Goal: Learn about a topic

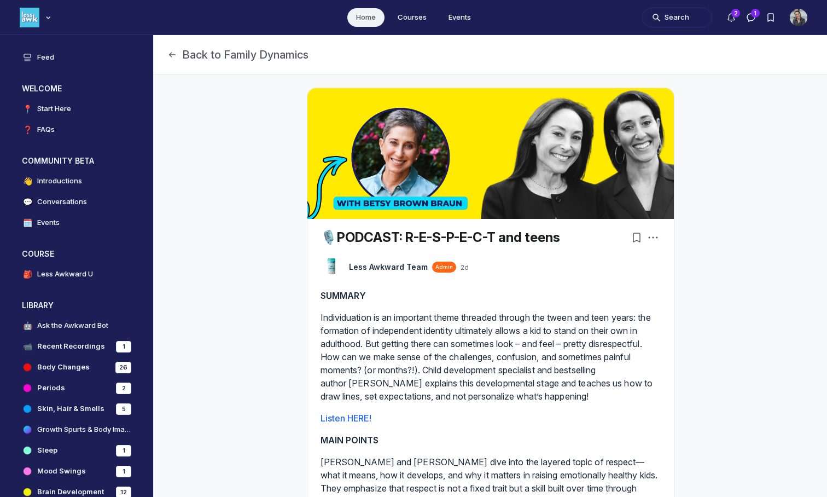
scroll to position [3462, 2095]
click at [412, 21] on link "Courses" at bounding box center [412, 17] width 46 height 19
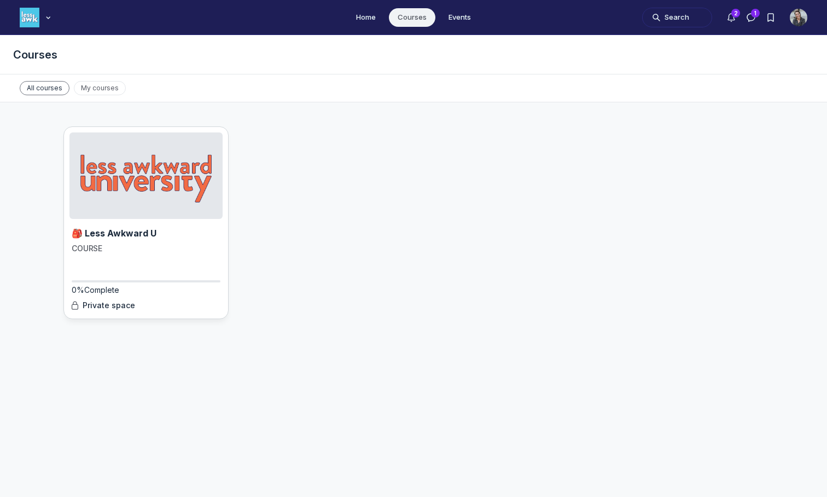
click at [153, 197] on img "Main Content" at bounding box center [145, 175] width 153 height 86
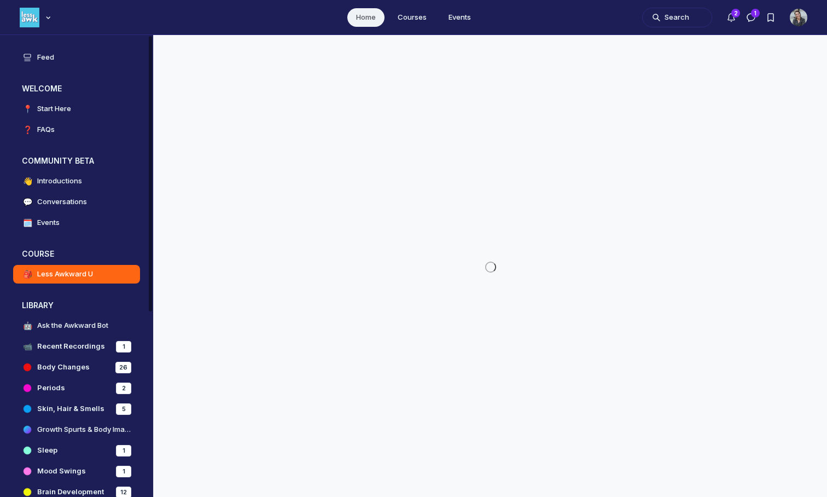
scroll to position [3462, 2095]
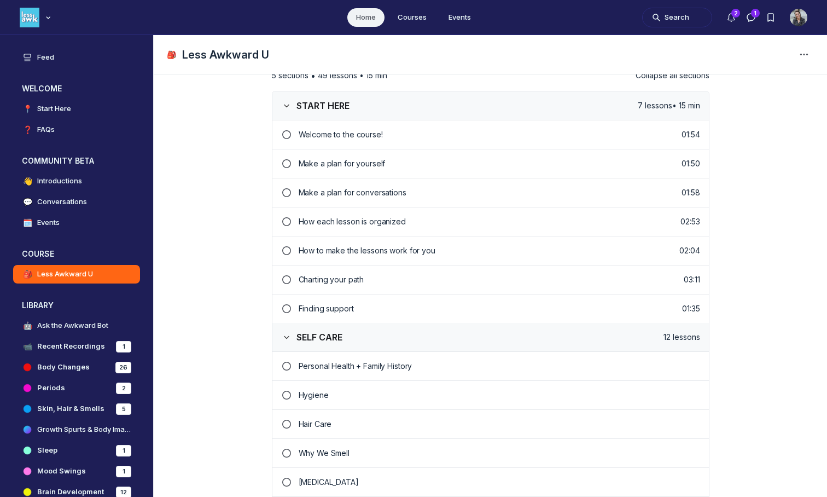
click at [318, 368] on p "Personal Health + Family History" at bounding box center [499, 365] width 401 height 11
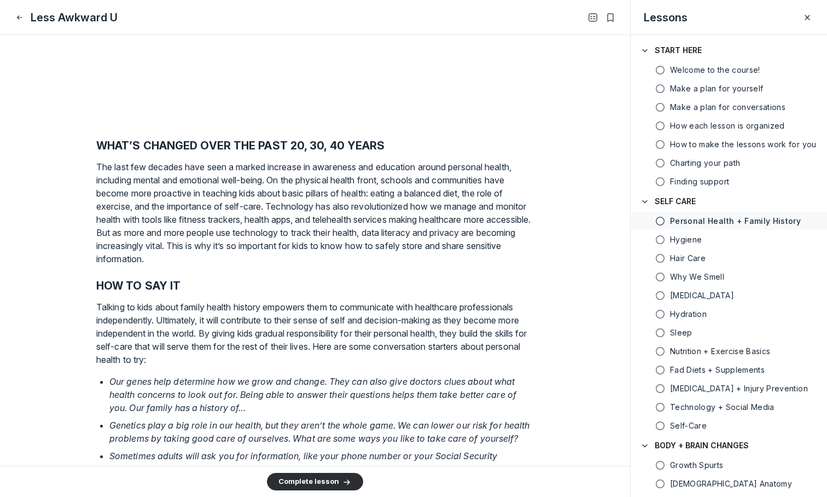
scroll to position [1034, 0]
